Goal: Information Seeking & Learning: Learn about a topic

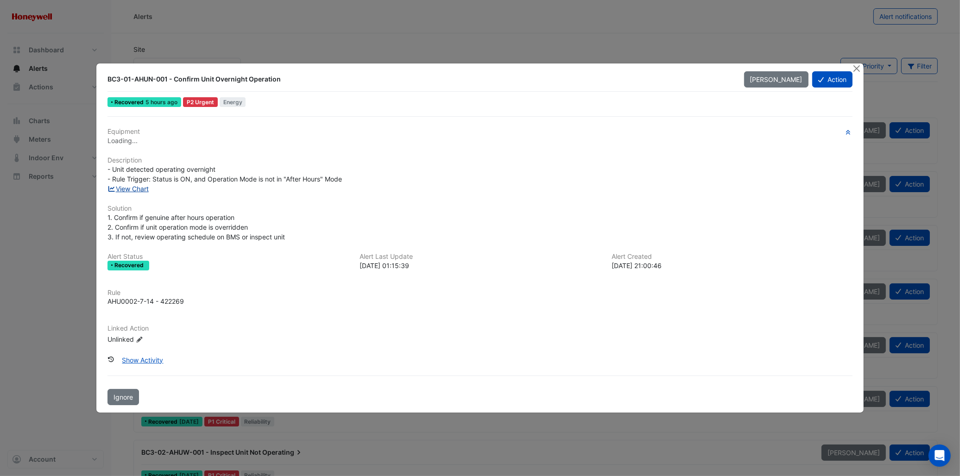
click at [142, 190] on link "View Chart" at bounding box center [128, 189] width 41 height 8
click at [860, 71] on button "Close" at bounding box center [857, 68] width 10 height 10
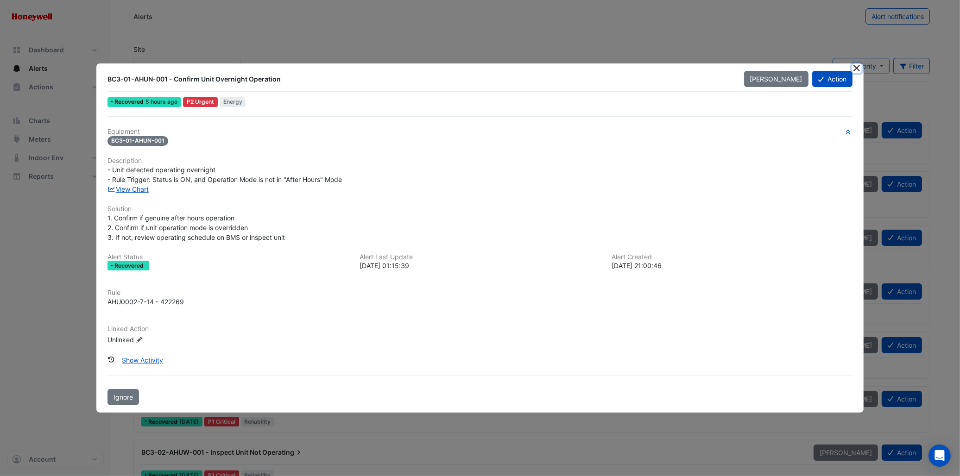
click at [856, 67] on button "Close" at bounding box center [857, 68] width 10 height 10
